Goal: Navigation & Orientation: Find specific page/section

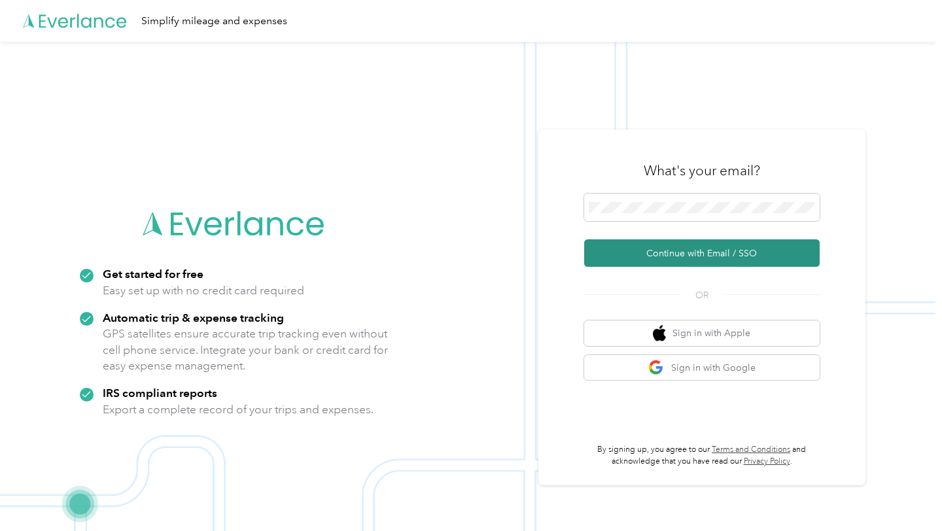
click at [647, 259] on button "Continue with Email / SSO" at bounding box center [701, 252] width 235 height 27
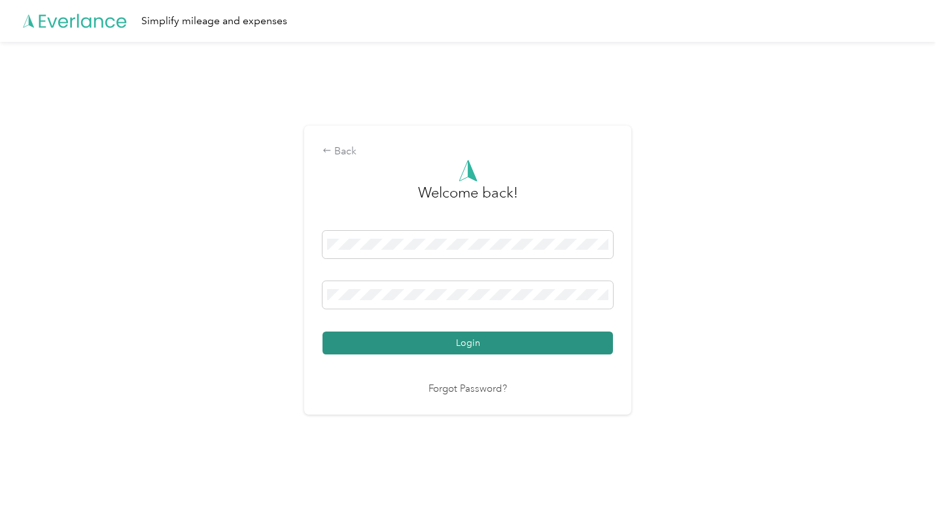
click at [407, 345] on button "Login" at bounding box center [467, 343] width 290 height 23
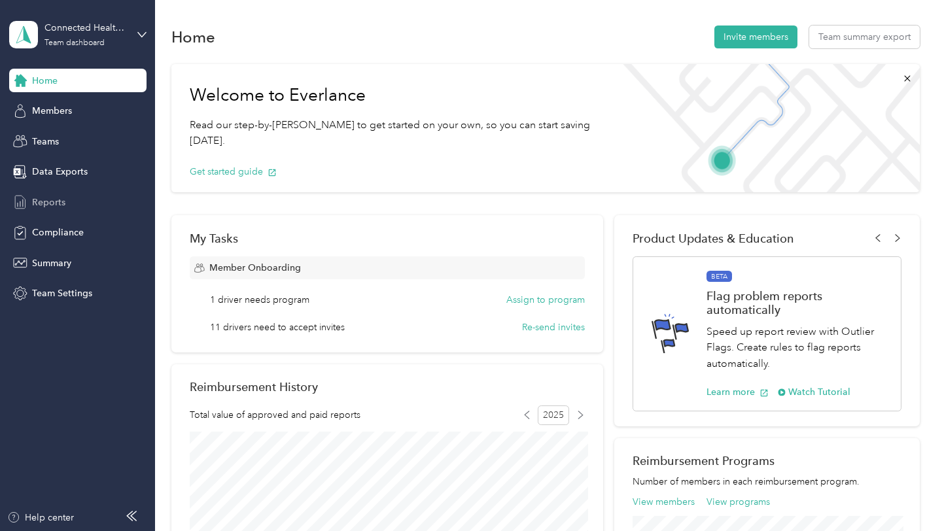
click at [50, 205] on span "Reports" at bounding box center [48, 203] width 33 height 14
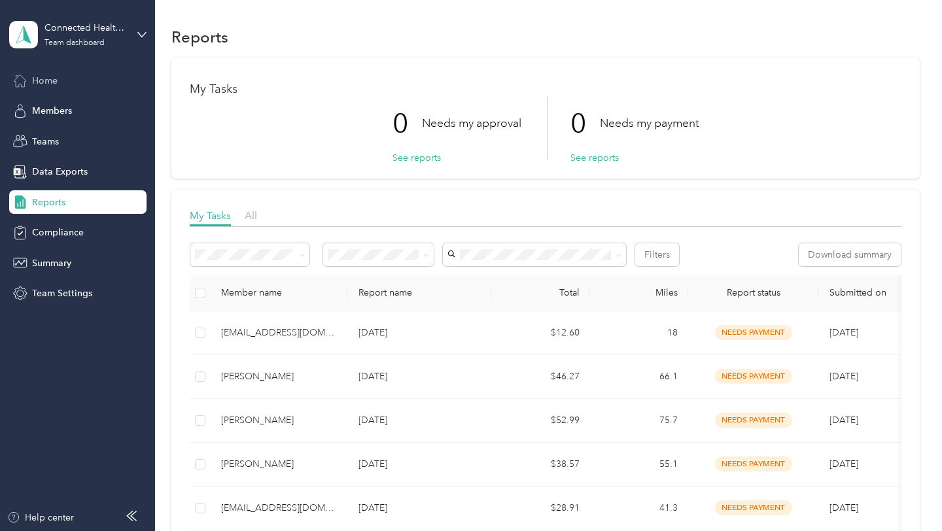
click at [35, 80] on span "Home" at bounding box center [45, 81] width 26 height 14
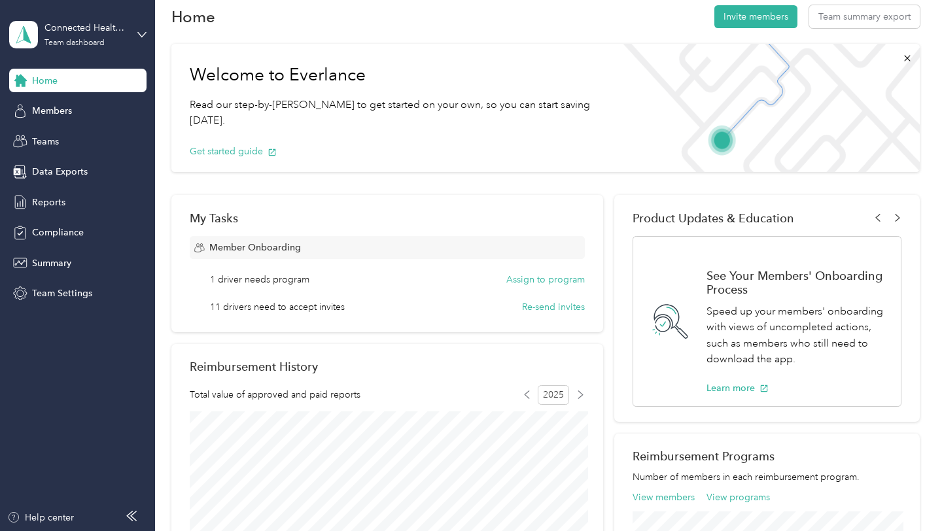
scroll to position [14, 0]
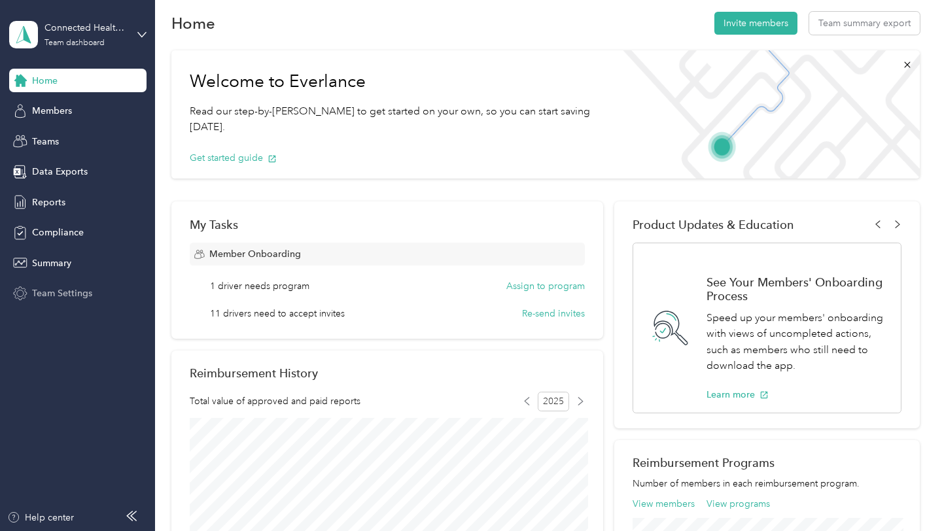
click at [84, 294] on span "Team Settings" at bounding box center [62, 293] width 60 height 14
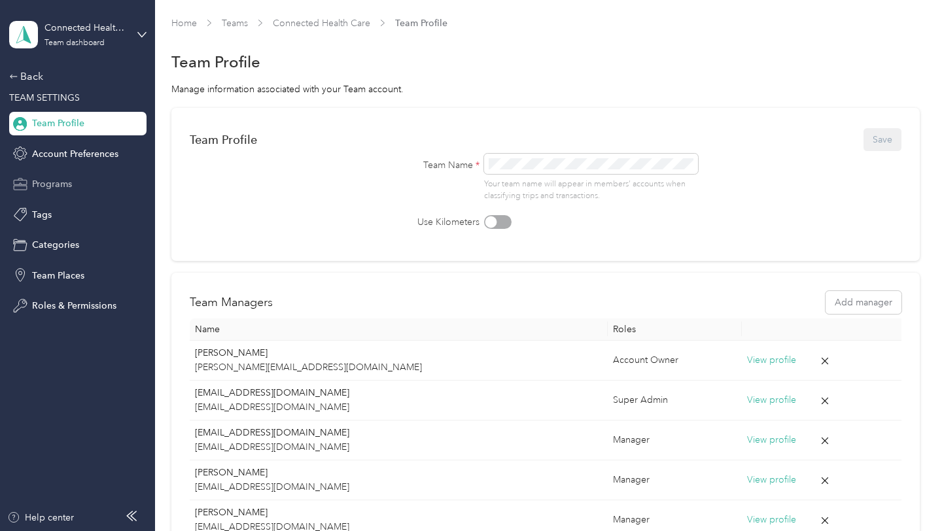
click at [58, 188] on span "Programs" at bounding box center [52, 184] width 40 height 14
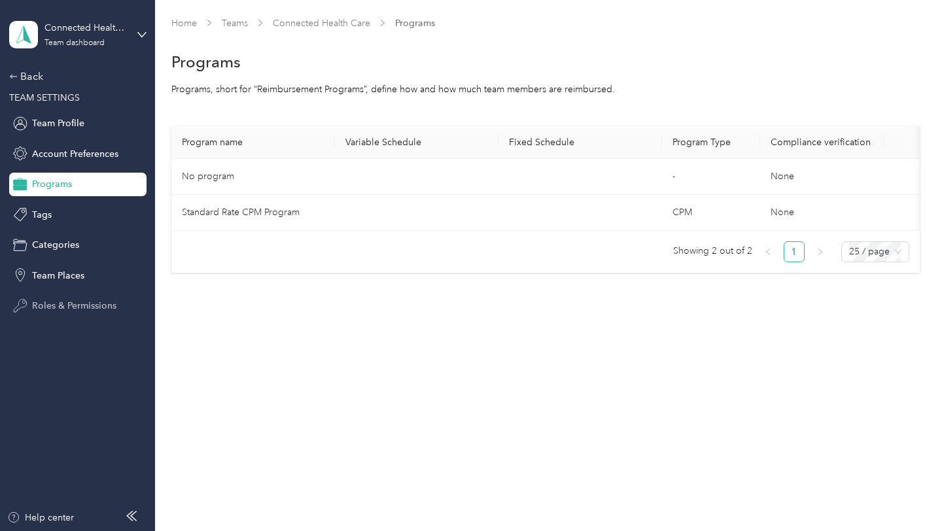
click at [63, 309] on span "Roles & Permissions" at bounding box center [74, 306] width 84 height 14
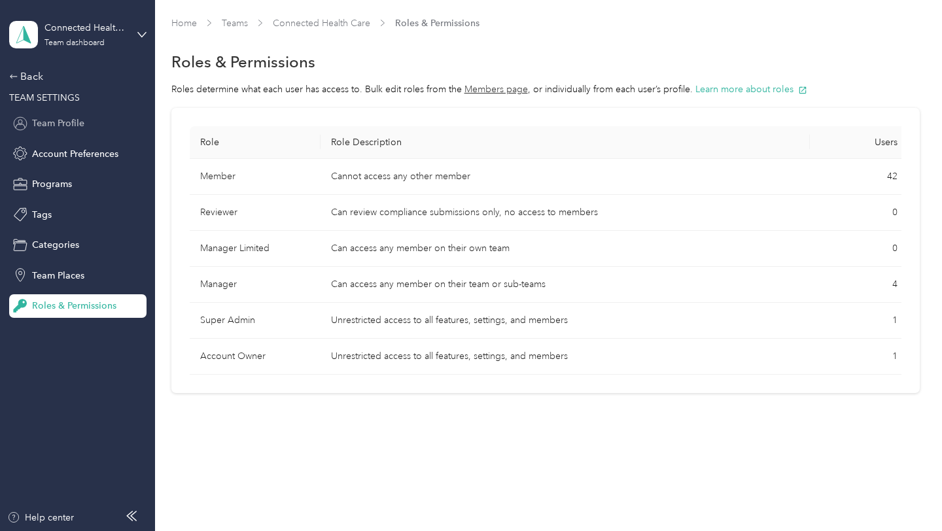
click at [79, 128] on span "Team Profile" at bounding box center [58, 123] width 52 height 14
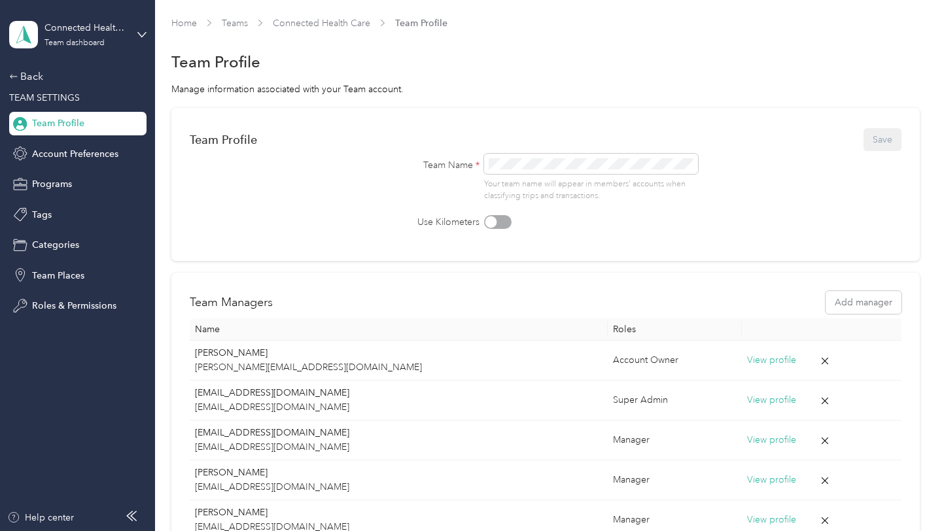
click at [64, 168] on div "Back TEAM SETTINGS Team Profile Account Preferences Programs Tags Categories Te…" at bounding box center [77, 193] width 137 height 249
click at [73, 150] on span "Account Preferences" at bounding box center [75, 154] width 86 height 14
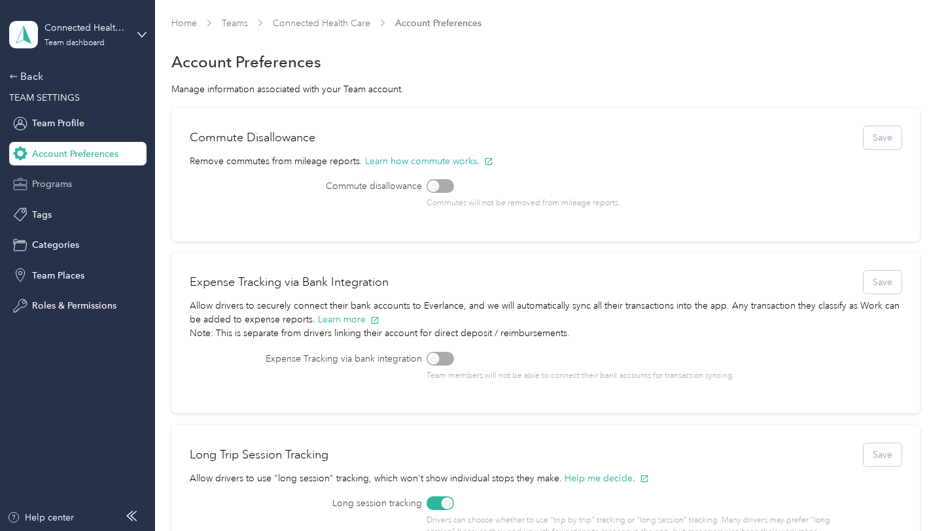
click at [58, 179] on span "Programs" at bounding box center [52, 184] width 40 height 14
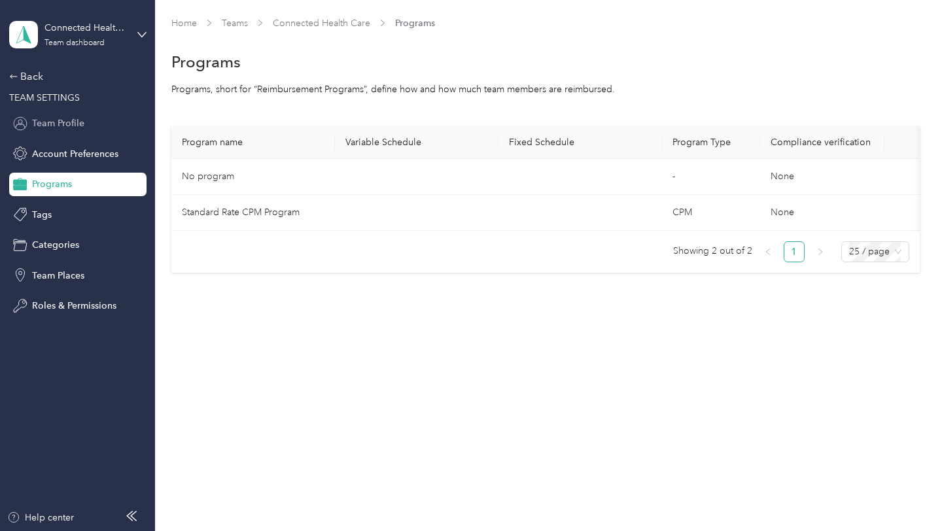
click at [56, 128] on span "Team Profile" at bounding box center [58, 123] width 52 height 14
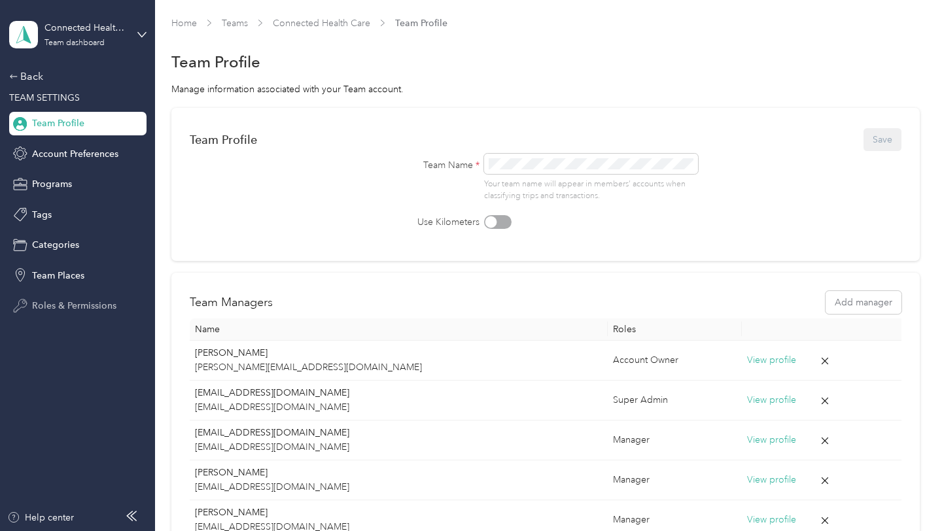
click at [83, 304] on span "Roles & Permissions" at bounding box center [74, 306] width 84 height 14
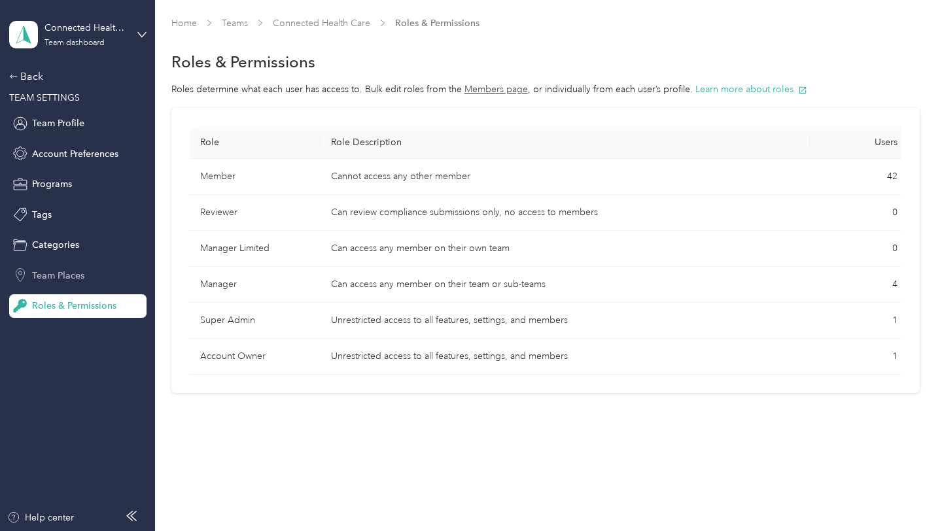
click at [84, 265] on div "Team Places" at bounding box center [77, 276] width 137 height 24
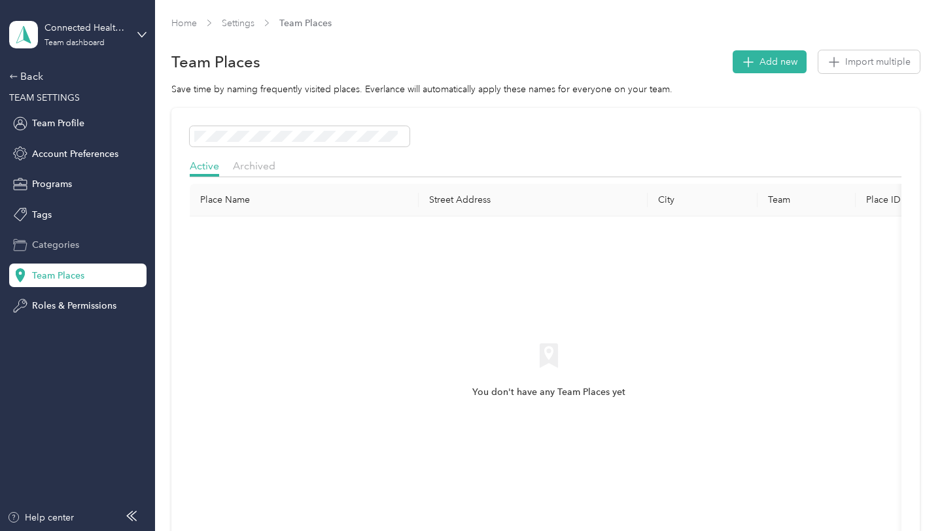
click at [67, 251] on span "Categories" at bounding box center [55, 245] width 47 height 14
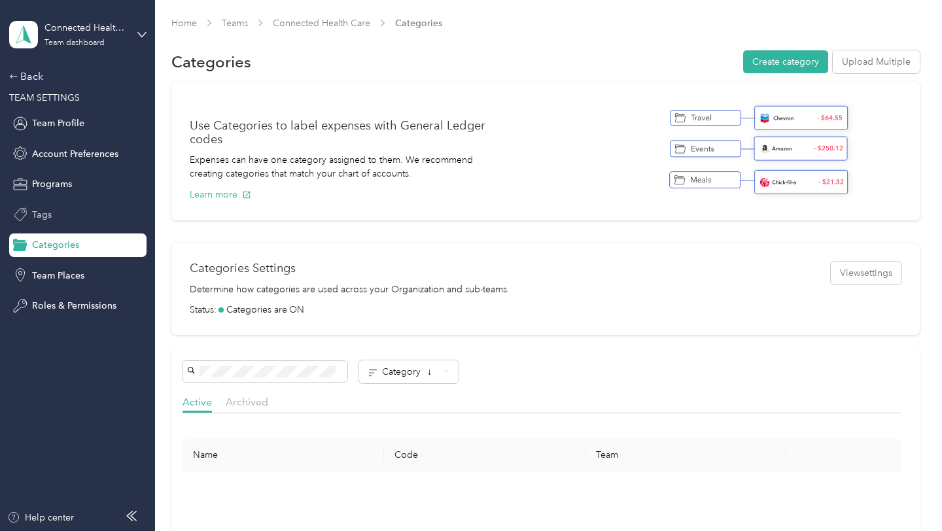
click at [46, 214] on span "Tags" at bounding box center [42, 215] width 20 height 14
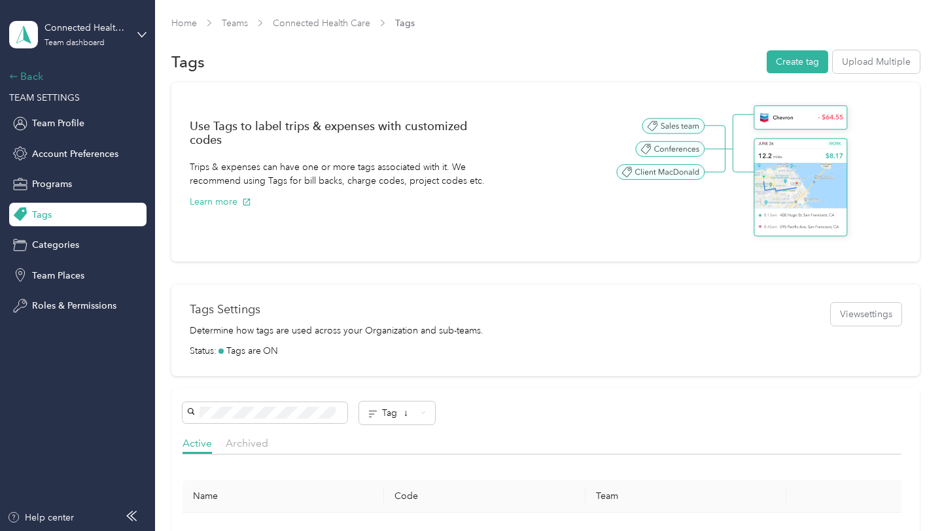
click at [33, 81] on div "Back" at bounding box center [74, 77] width 131 height 16
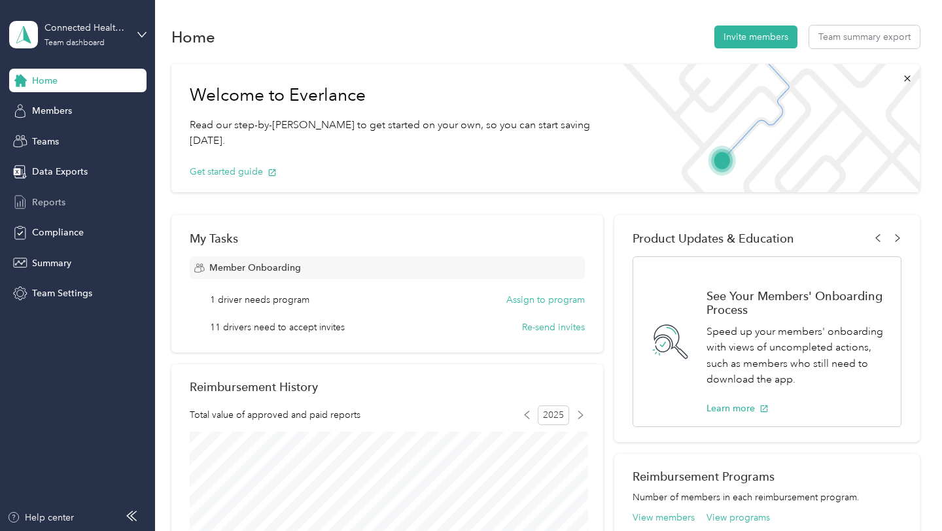
click at [48, 199] on span "Reports" at bounding box center [48, 203] width 33 height 14
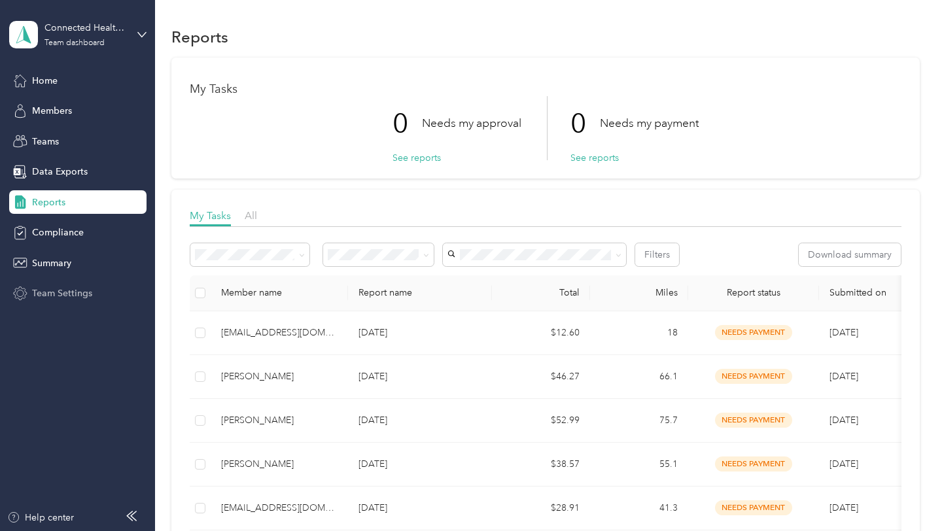
click at [37, 295] on span "Team Settings" at bounding box center [62, 293] width 60 height 14
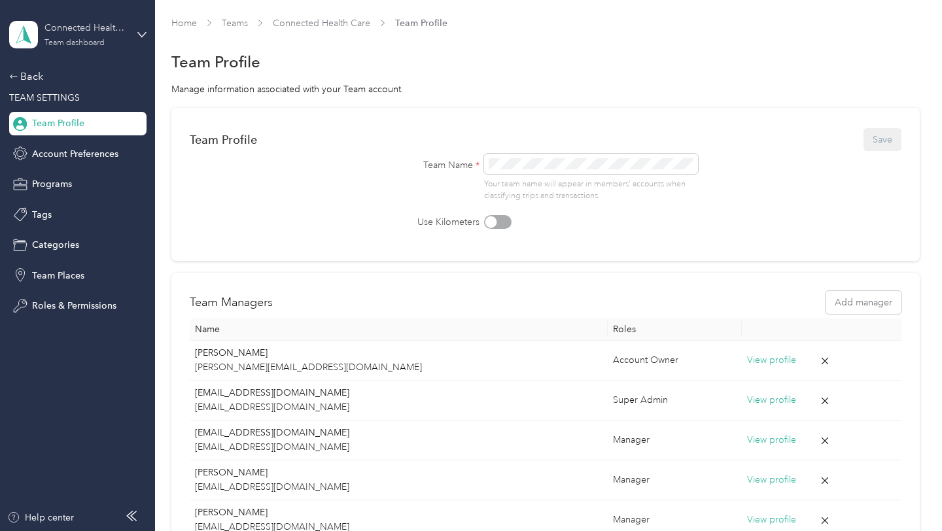
click at [48, 29] on div "Connected Health Care" at bounding box center [85, 28] width 82 height 14
click at [40, 112] on div "Team dashboard" at bounding box center [146, 107] width 257 height 23
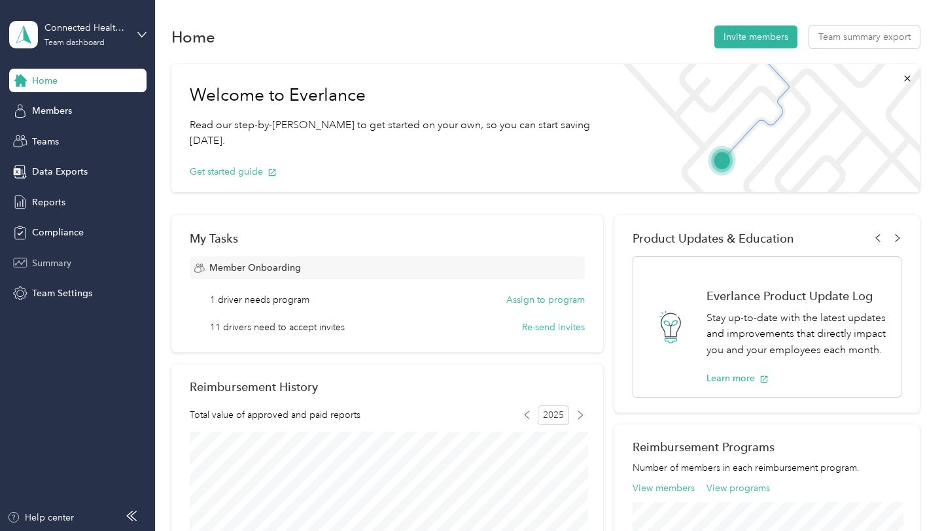
click at [61, 268] on span "Summary" at bounding box center [51, 263] width 39 height 14
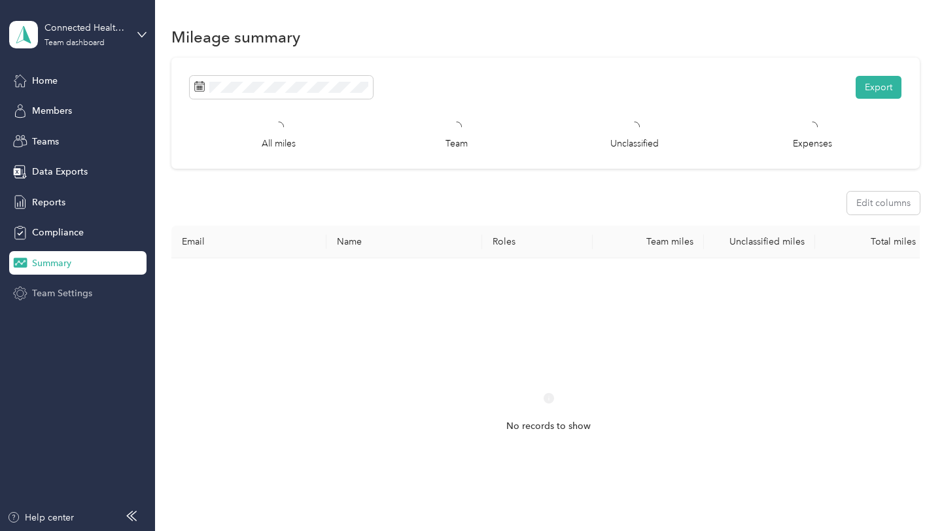
click at [69, 301] on div "Team Settings" at bounding box center [77, 294] width 137 height 24
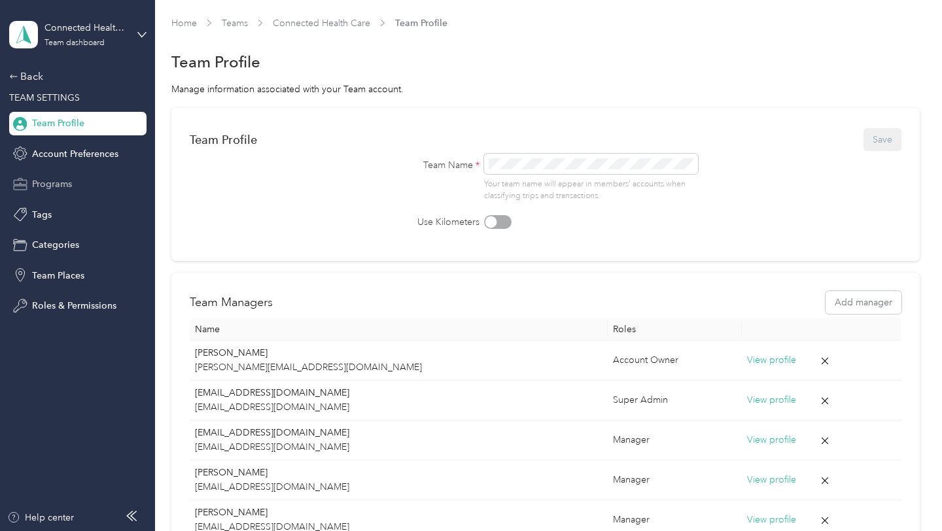
click at [61, 181] on span "Programs" at bounding box center [52, 184] width 40 height 14
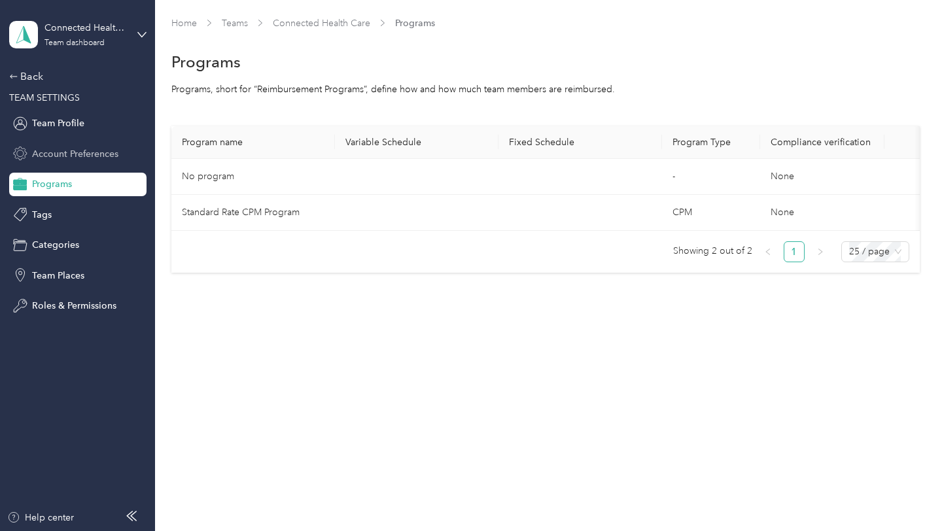
click at [85, 152] on span "Account Preferences" at bounding box center [75, 154] width 86 height 14
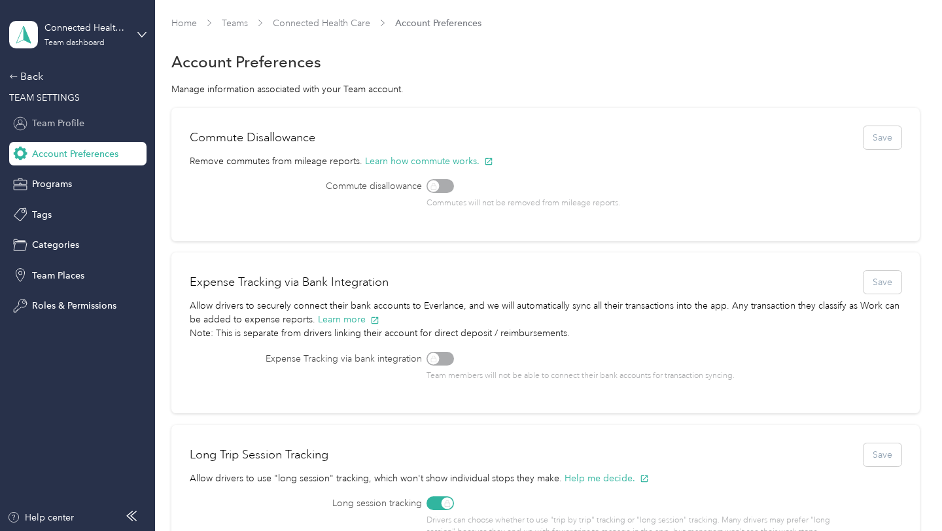
click at [56, 115] on div "Team Profile" at bounding box center [77, 124] width 137 height 24
